Goal: Browse casually

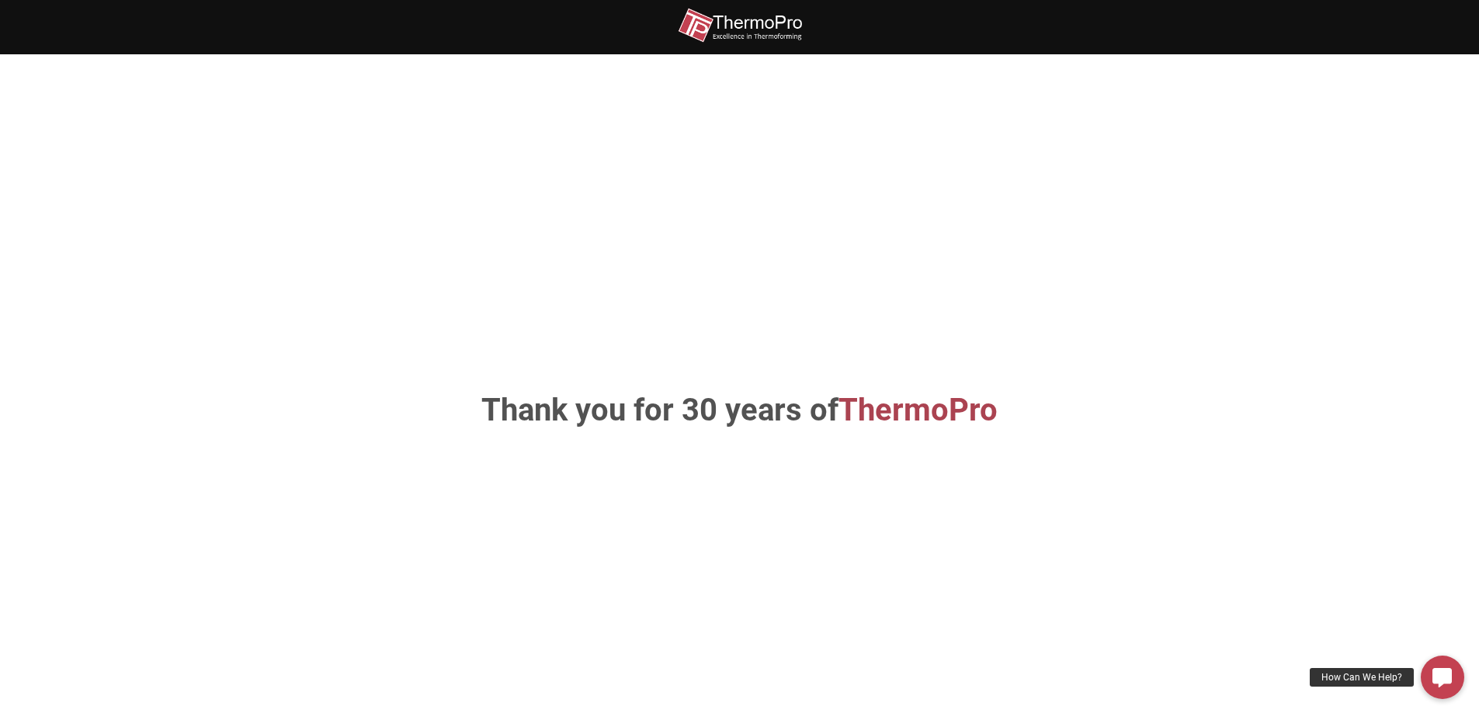
click at [978, 508] on div "Thank you for 30 years of ThermoPro" at bounding box center [739, 411] width 885 height 620
click at [778, 22] on img at bounding box center [740, 25] width 124 height 35
